Goal: Information Seeking & Learning: Learn about a topic

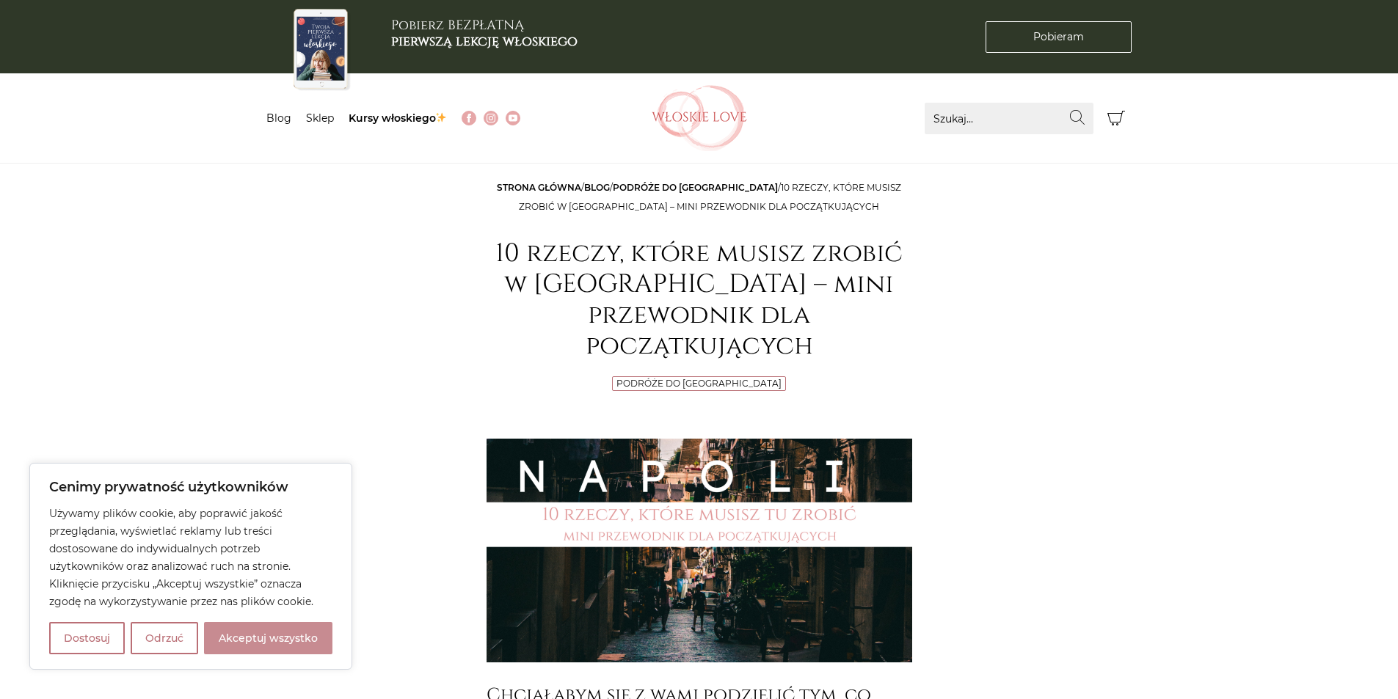
click at [278, 632] on button "Akceptuj wszystko" at bounding box center [268, 638] width 128 height 32
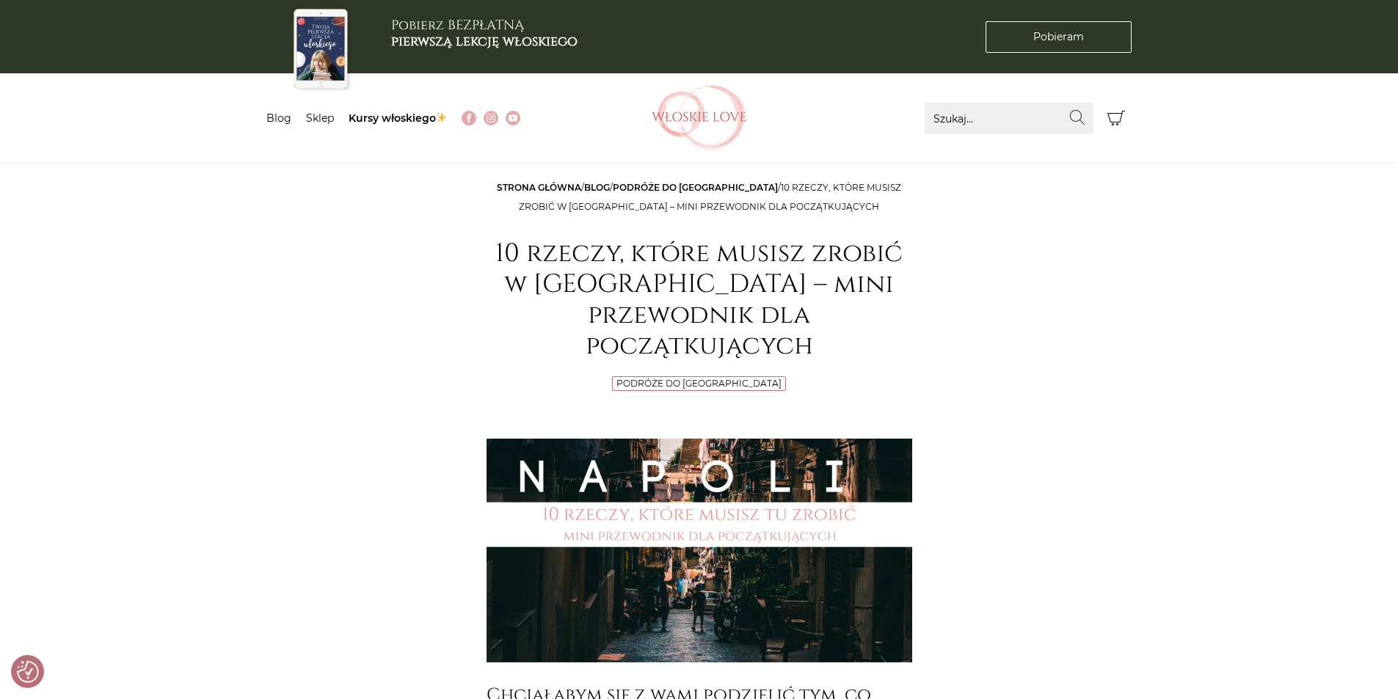
checkbox input "true"
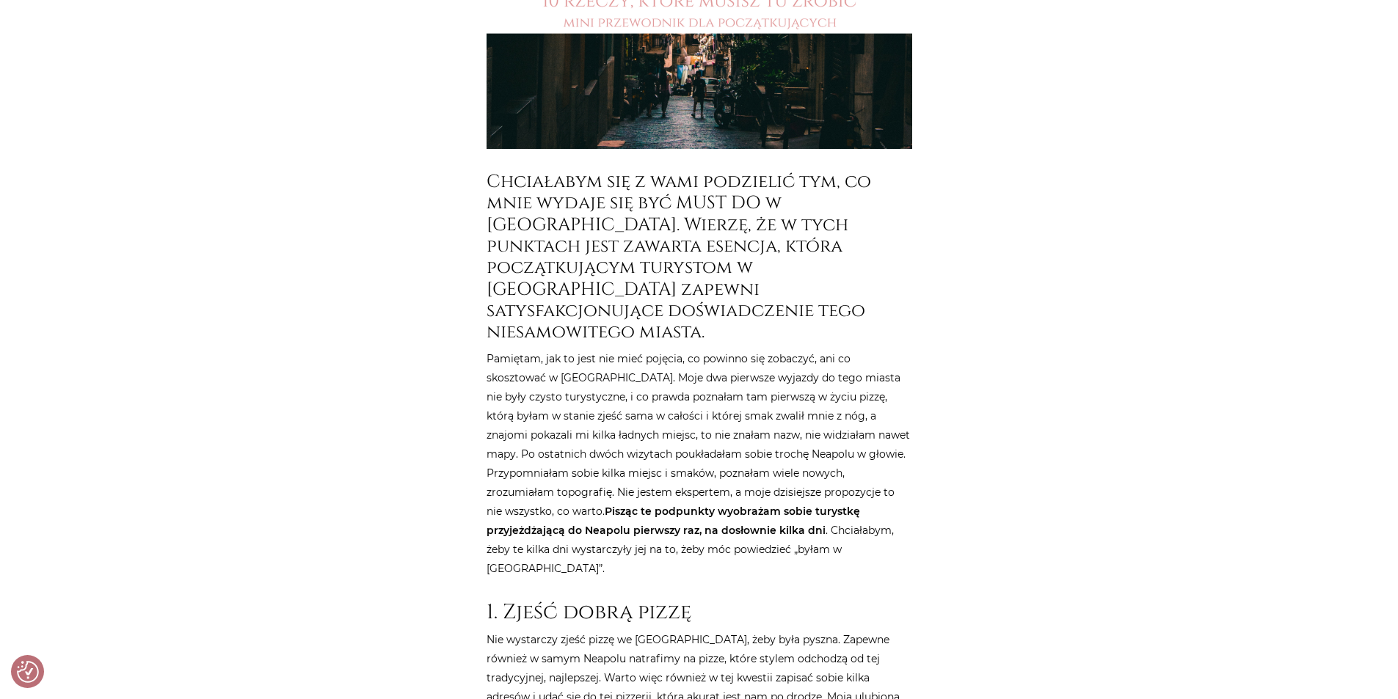
scroll to position [587, 0]
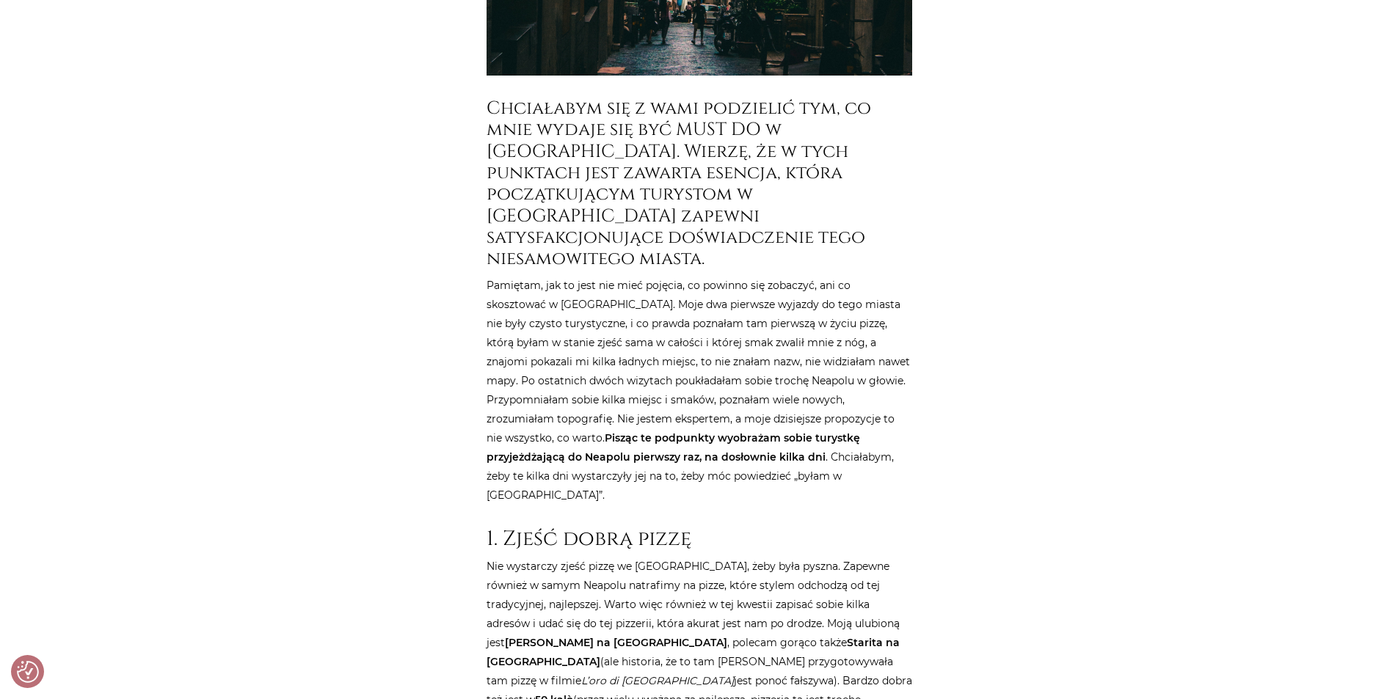
click at [698, 636] on strong "Starita na [GEOGRAPHIC_DATA]" at bounding box center [692, 652] width 413 height 32
drag, startPoint x: 679, startPoint y: 547, endPoint x: 820, endPoint y: 551, distance: 140.9
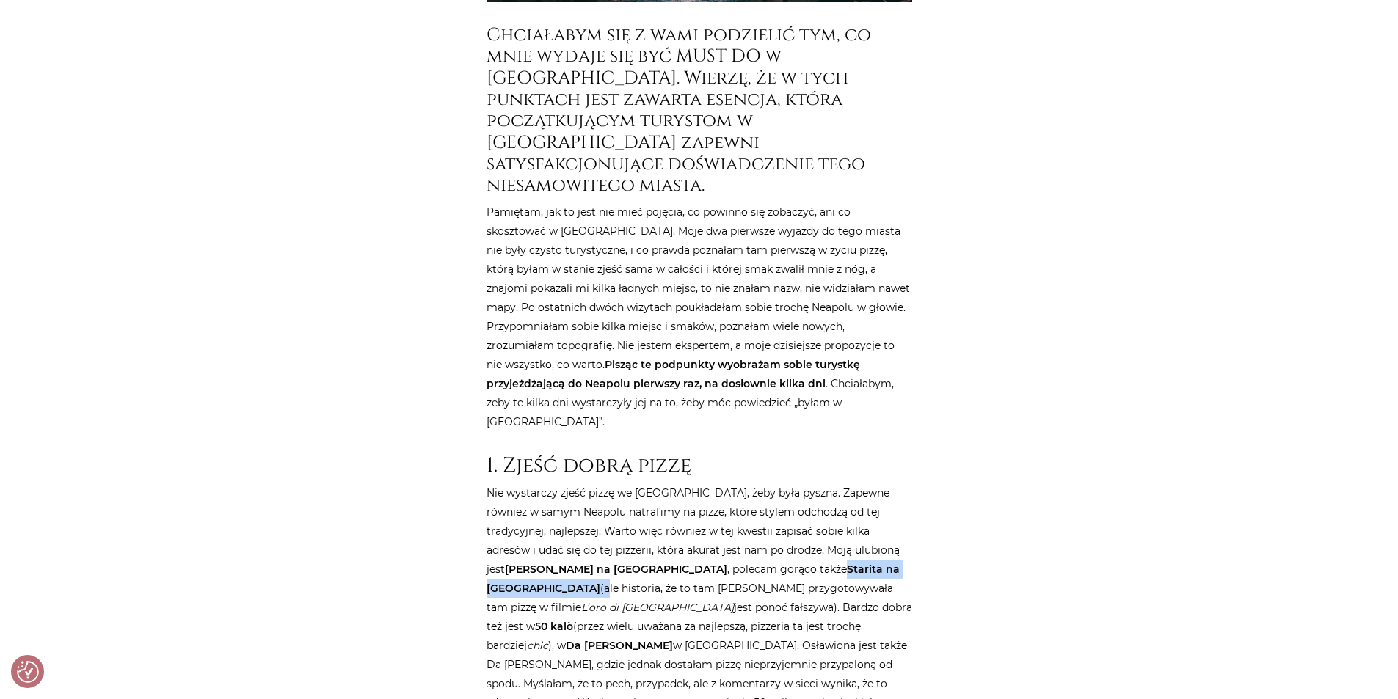
click at [787, 563] on strong "Starita na [GEOGRAPHIC_DATA]" at bounding box center [692, 579] width 413 height 32
drag, startPoint x: 809, startPoint y: 475, endPoint x: 682, endPoint y: 473, distance: 126.9
click at [682, 563] on strong "Starita na [GEOGRAPHIC_DATA]" at bounding box center [692, 579] width 413 height 32
copy strong "Starita na [GEOGRAPHIC_DATA]"
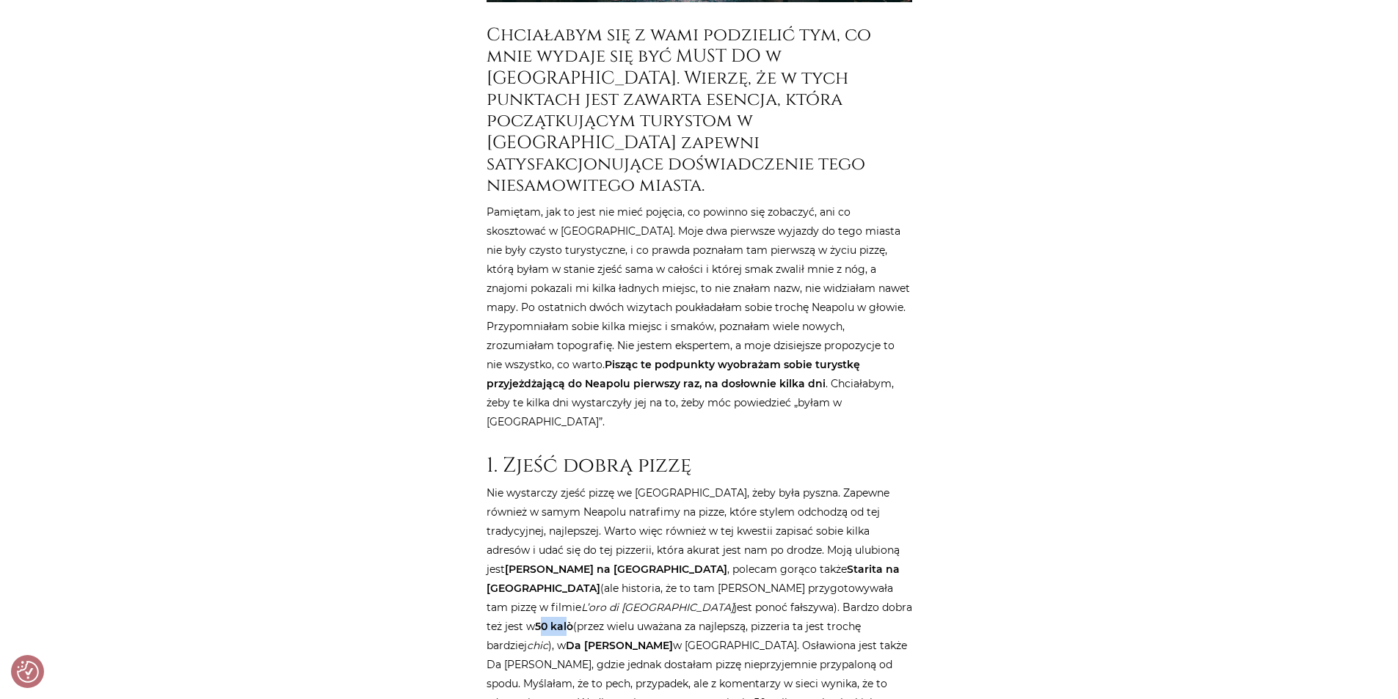
drag, startPoint x: 664, startPoint y: 511, endPoint x: 692, endPoint y: 508, distance: 28.0
click at [573, 620] on strong "50 kalò" at bounding box center [554, 626] width 38 height 13
drag, startPoint x: 657, startPoint y: 511, endPoint x: 695, endPoint y: 519, distance: 39.0
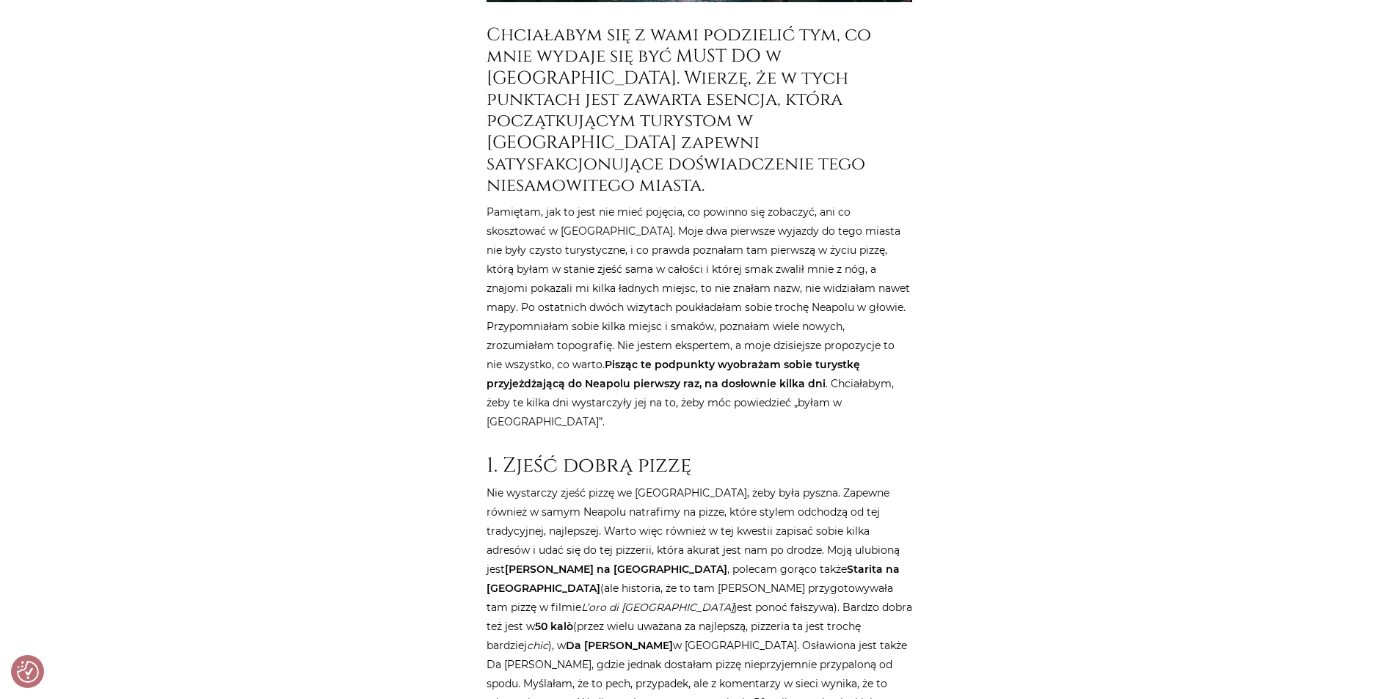
copy p "50 kalò"
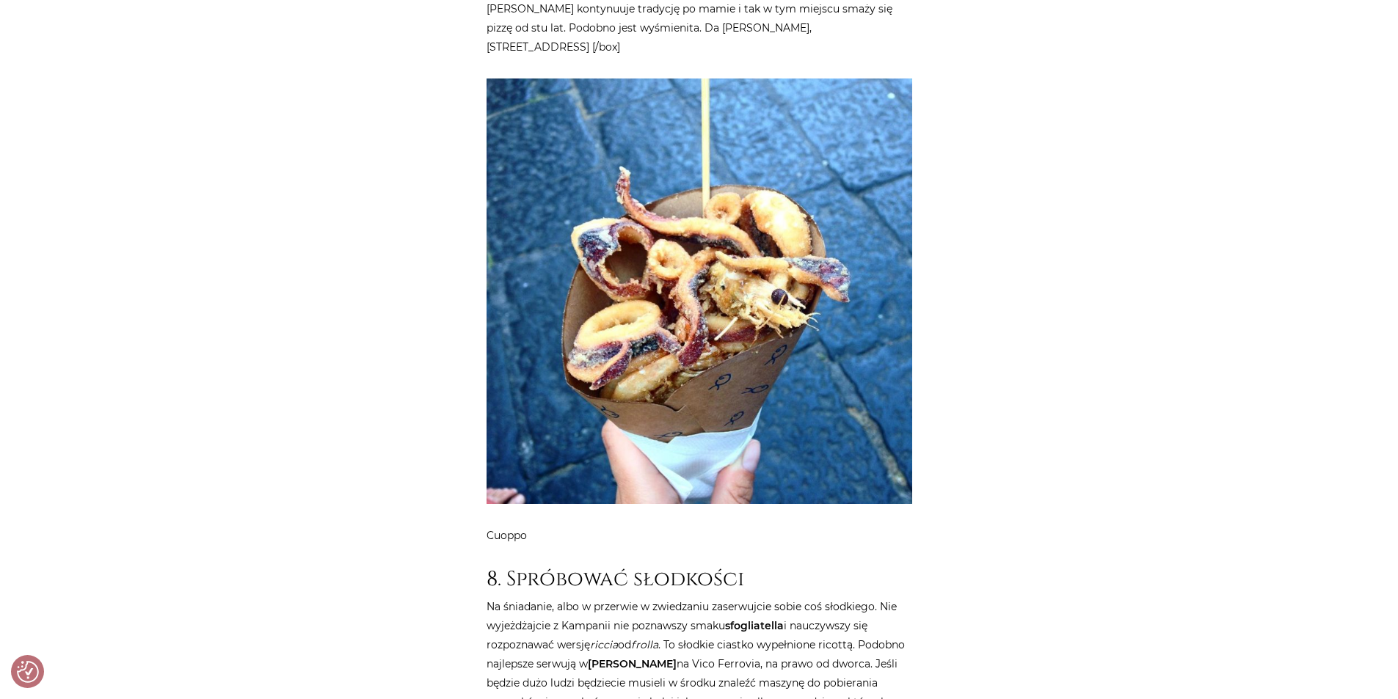
scroll to position [5795, 0]
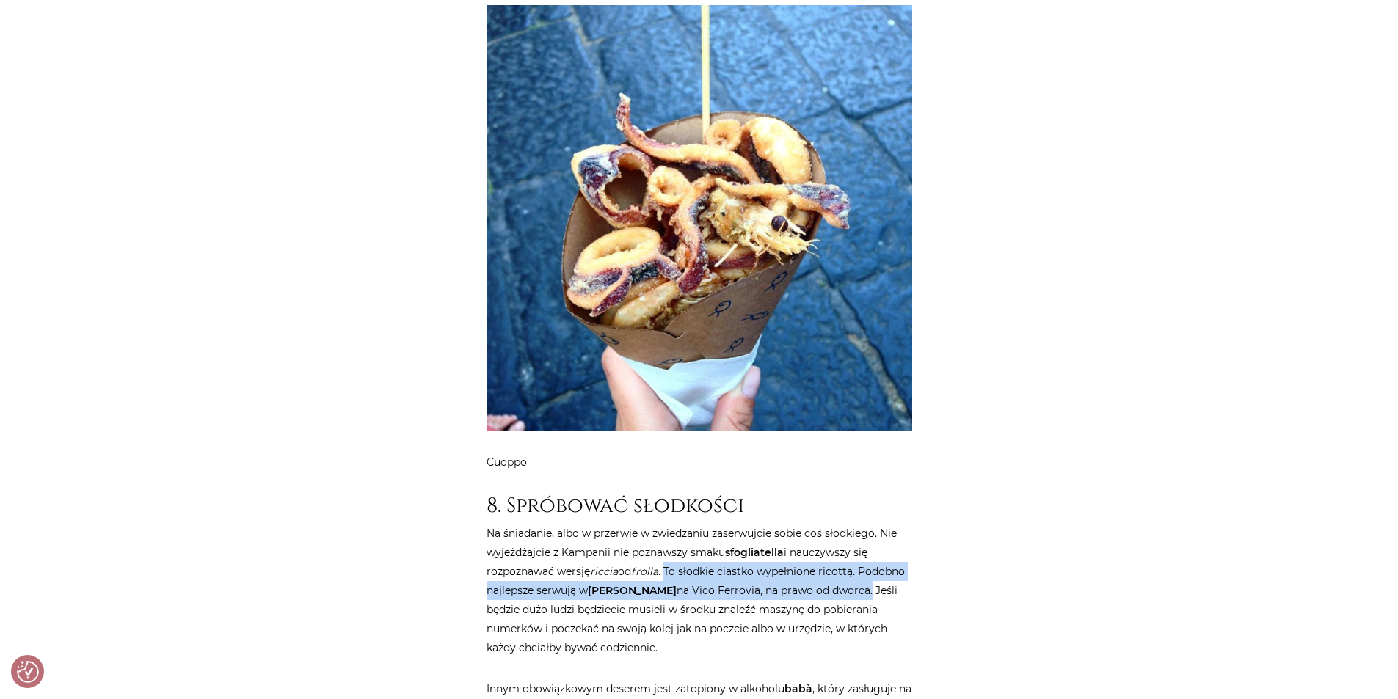
drag, startPoint x: 671, startPoint y: 398, endPoint x: 836, endPoint y: 414, distance: 165.1
click at [836, 524] on p "Na śniadanie, albo w przerwie w zwiedzaniu zaserwujcie sobie coś słodkiego. Nie…" at bounding box center [698, 591] width 425 height 134
copy p "To słodkie ciastko wypełnione ricottą. Podobno najlepsze serwują [PERSON_NAME] …"
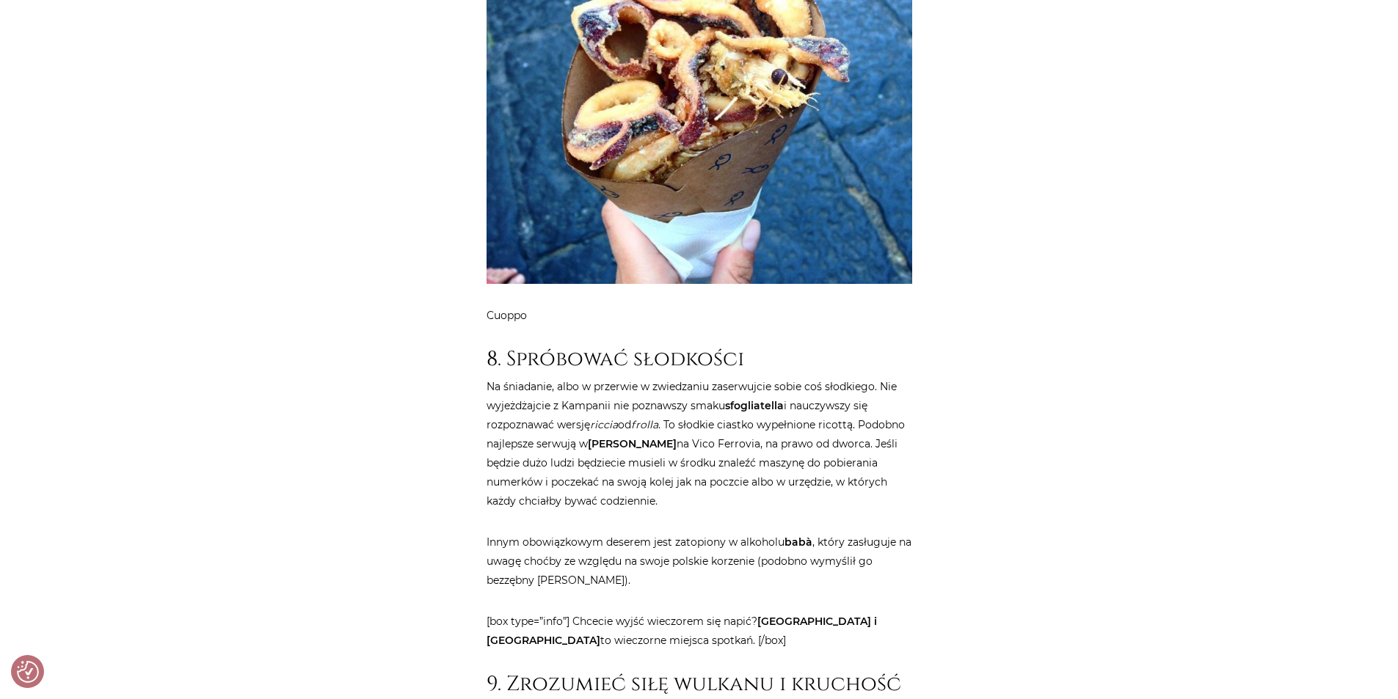
scroll to position [6016, 0]
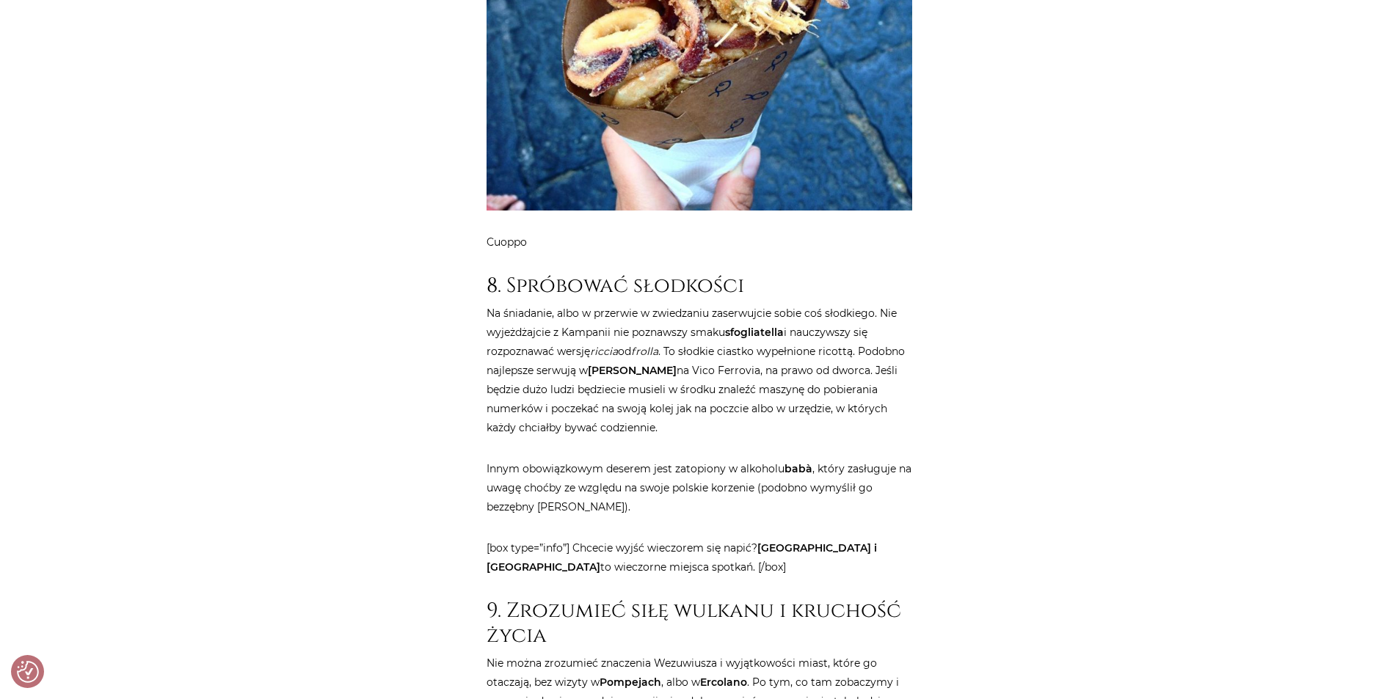
drag, startPoint x: 758, startPoint y: 379, endPoint x: 808, endPoint y: 390, distance: 51.8
click at [808, 538] on p "[box type=”info”] Chcecie wyjść wieczorem się napić? [GEOGRAPHIC_DATA] i [GEOGR…" at bounding box center [698, 557] width 425 height 38
click at [667, 538] on p "[box type=”info”] Chcecie wyjść wieczorem się napić? [GEOGRAPHIC_DATA] i [GEOGR…" at bounding box center [698, 557] width 425 height 38
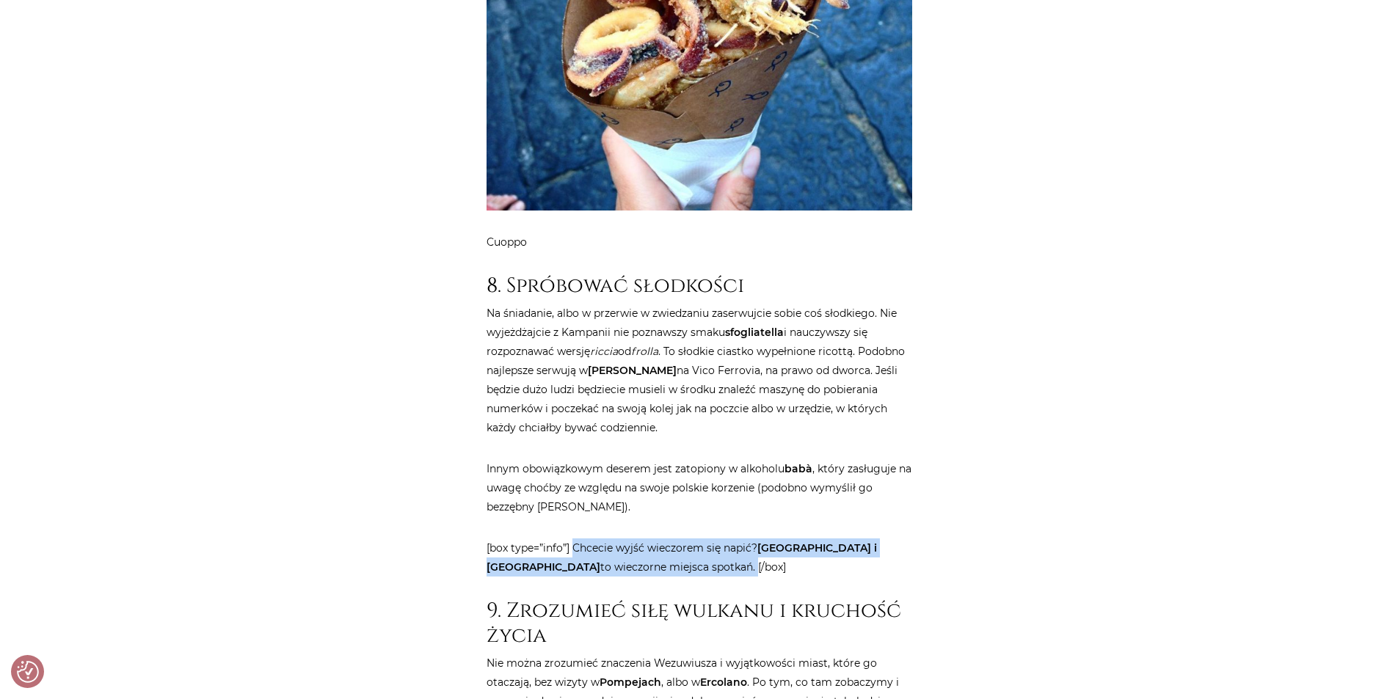
drag, startPoint x: 574, startPoint y: 379, endPoint x: 712, endPoint y: 394, distance: 138.7
click at [712, 538] on p "[box type=”info”] Chcecie wyjść wieczorem się napić? [GEOGRAPHIC_DATA] i [GEOGR…" at bounding box center [698, 557] width 425 height 38
copy p "Chcecie wyjść wieczorem się napić? [GEOGRAPHIC_DATA] i [GEOGRAPHIC_DATA] to wie…"
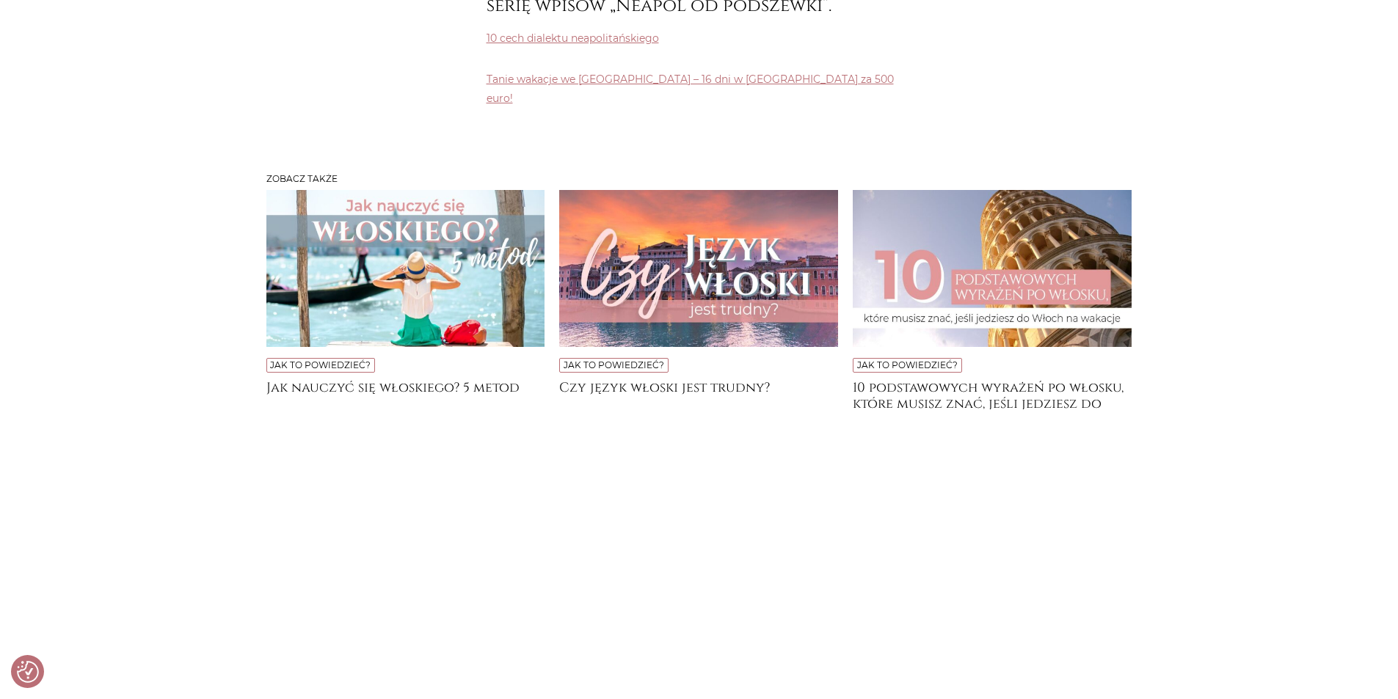
scroll to position [7409, 0]
